Goal: Transaction & Acquisition: Purchase product/service

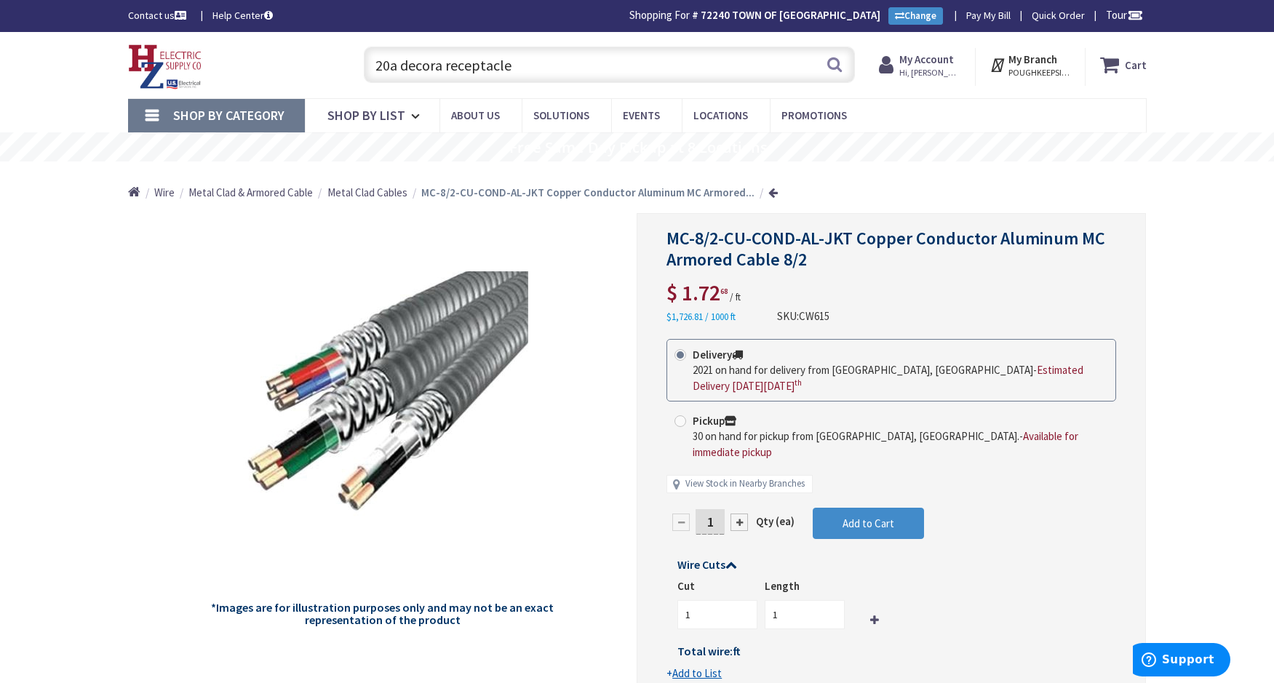
click at [466, 61] on input "20a decora receptacle" at bounding box center [609, 65] width 491 height 36
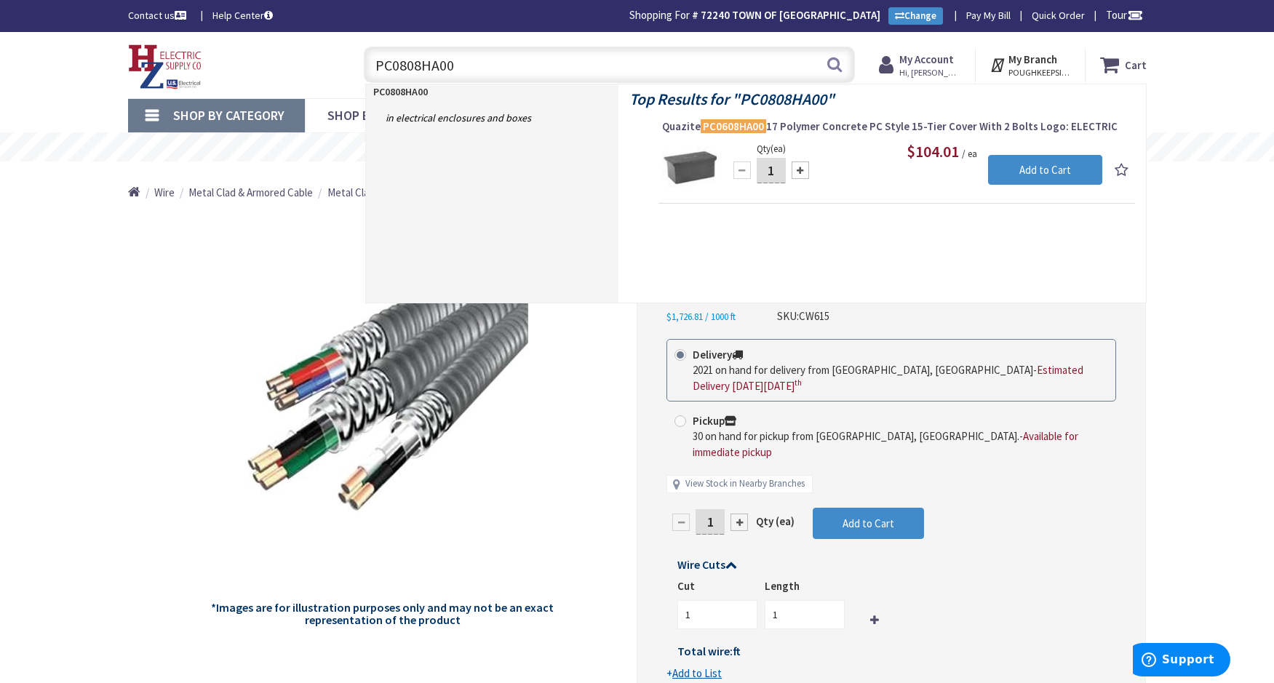
type input "PC0808HA00"
click at [689, 157] on img at bounding box center [689, 167] width 55 height 55
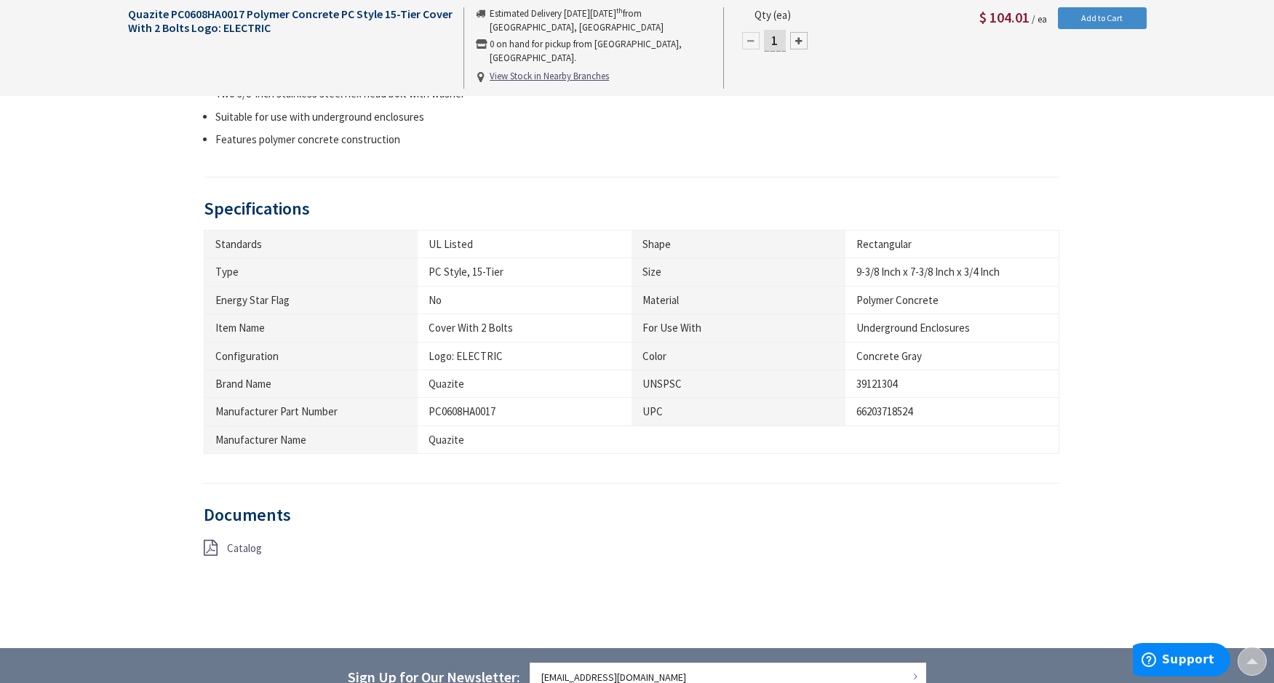
scroll to position [657, 0]
type input "[PERSON_NAME] Corners Rd, [GEOGRAPHIC_DATA], [GEOGRAPHIC_DATA]"
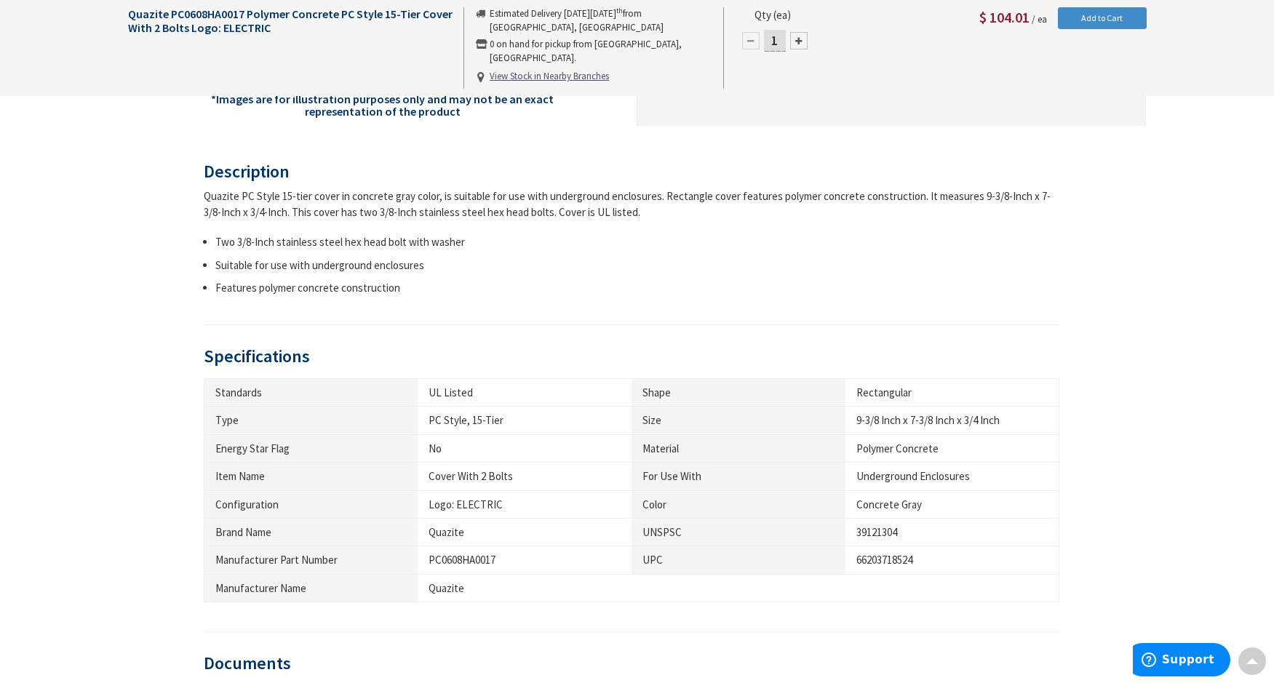
scroll to position [509, 0]
